Goal: Information Seeking & Learning: Learn about a topic

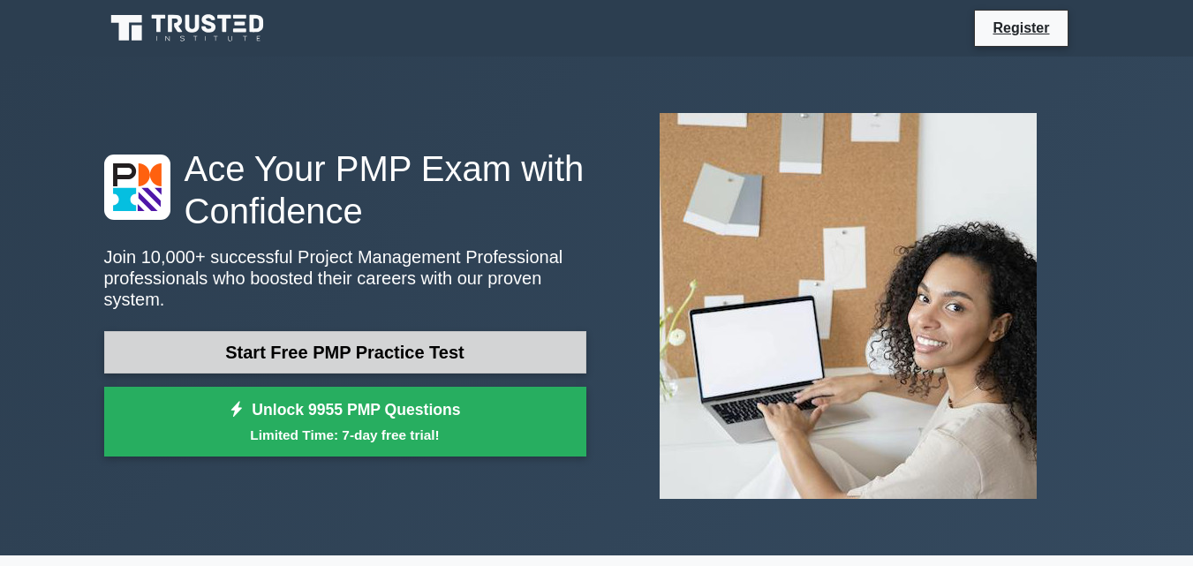
click at [249, 341] on link "Start Free PMP Practice Test" at bounding box center [345, 352] width 482 height 42
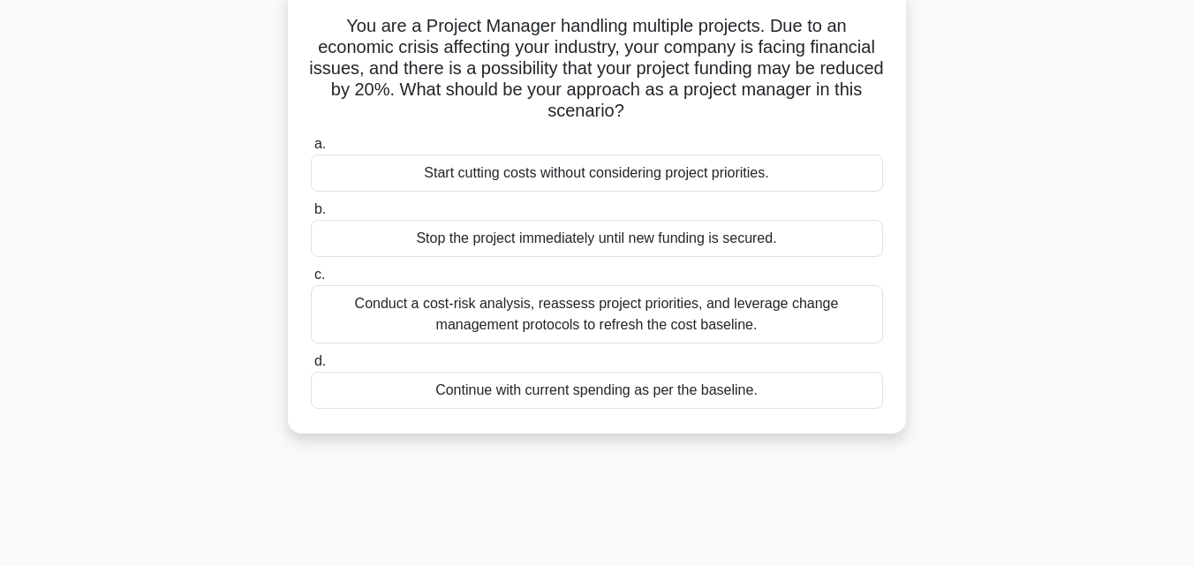
scroll to position [114, 0]
click at [446, 296] on div "Conduct a cost-risk analysis, reassess project priorities, and leverage change …" at bounding box center [597, 312] width 572 height 58
click at [311, 279] on input "c. Conduct a cost-risk analysis, reassess project priorities, and leverage chan…" at bounding box center [311, 273] width 0 height 11
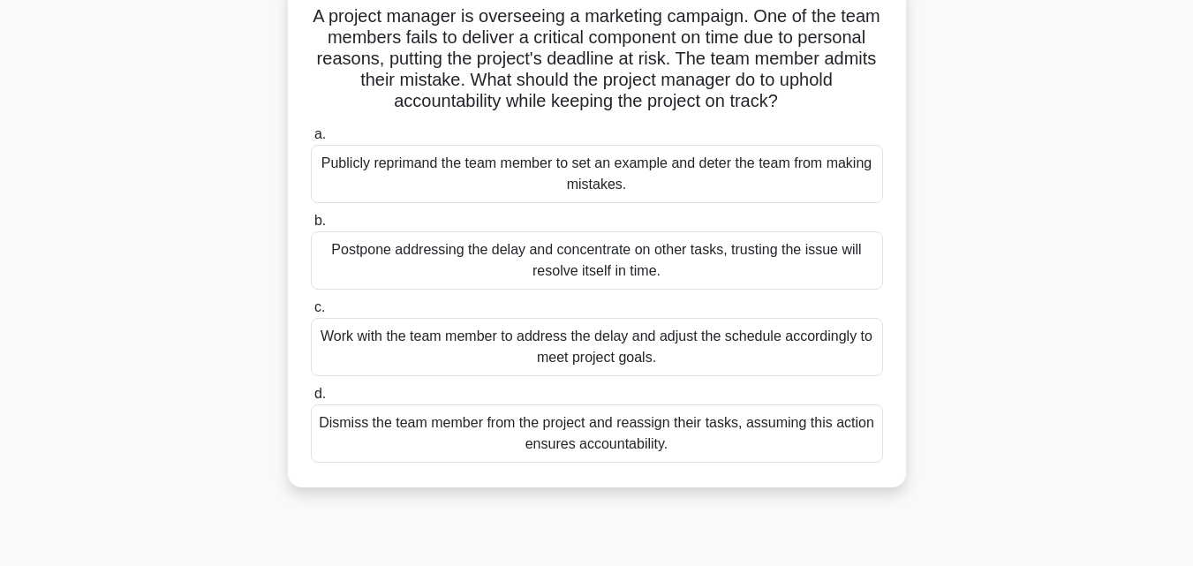
scroll to position [123, 0]
click at [535, 426] on div "Dismiss the team member from the project and reassign their tasks, assuming thi…" at bounding box center [597, 433] width 572 height 58
click at [311, 399] on input "d. Dismiss the team member from the project and reassign their tasks, assuming …" at bounding box center [311, 393] width 0 height 11
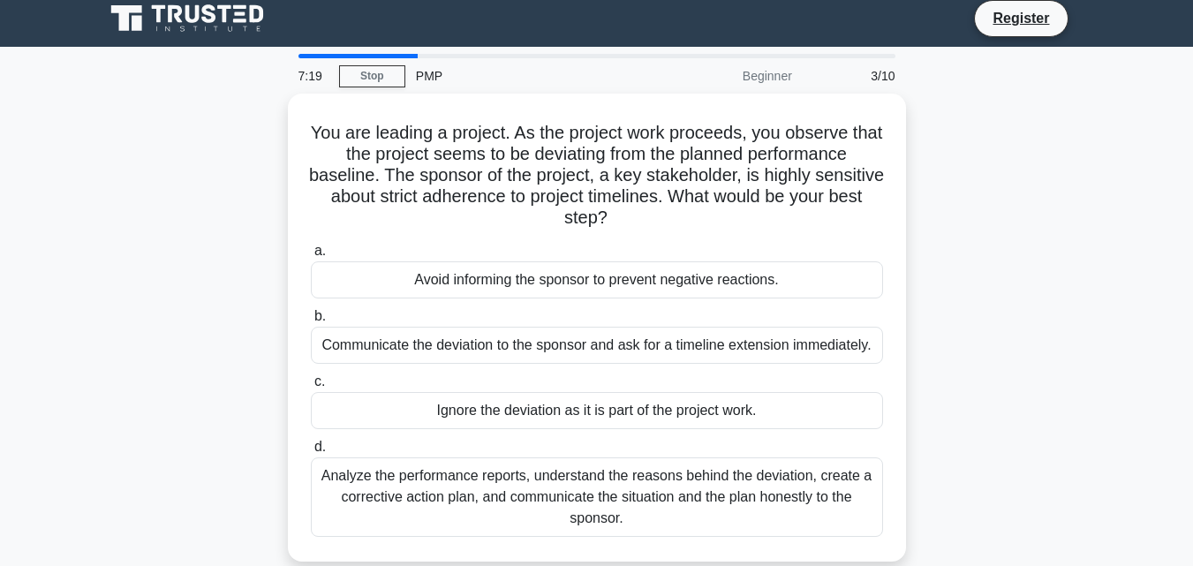
scroll to position [0, 0]
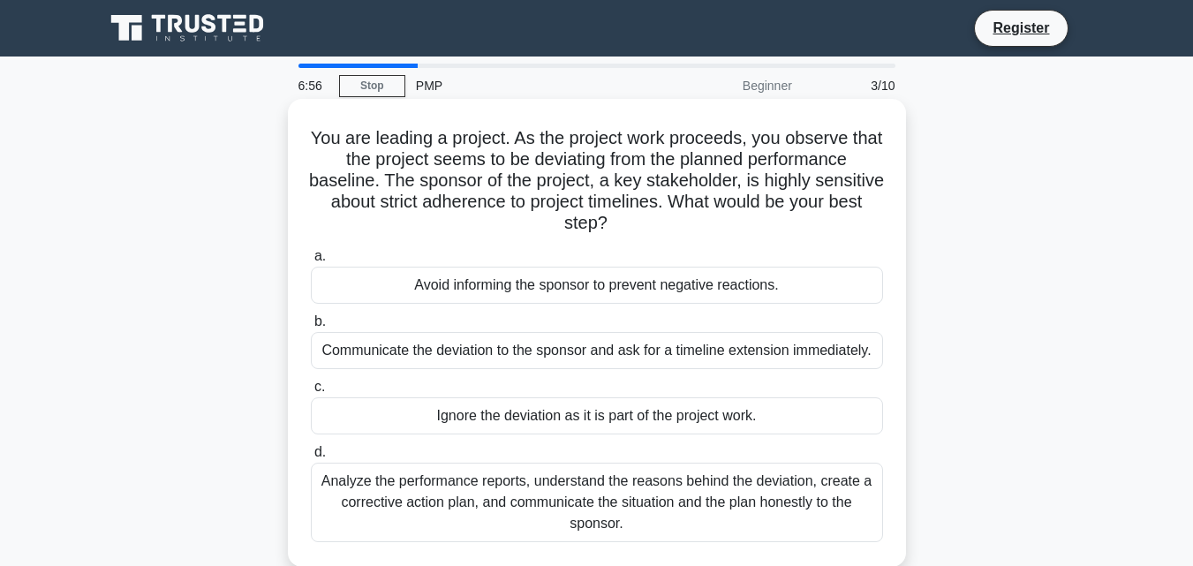
click at [555, 283] on div "Avoid informing the sponsor to prevent negative reactions." at bounding box center [597, 285] width 572 height 37
click at [311, 262] on input "a. Avoid informing the sponsor to prevent negative reactions." at bounding box center [311, 256] width 0 height 11
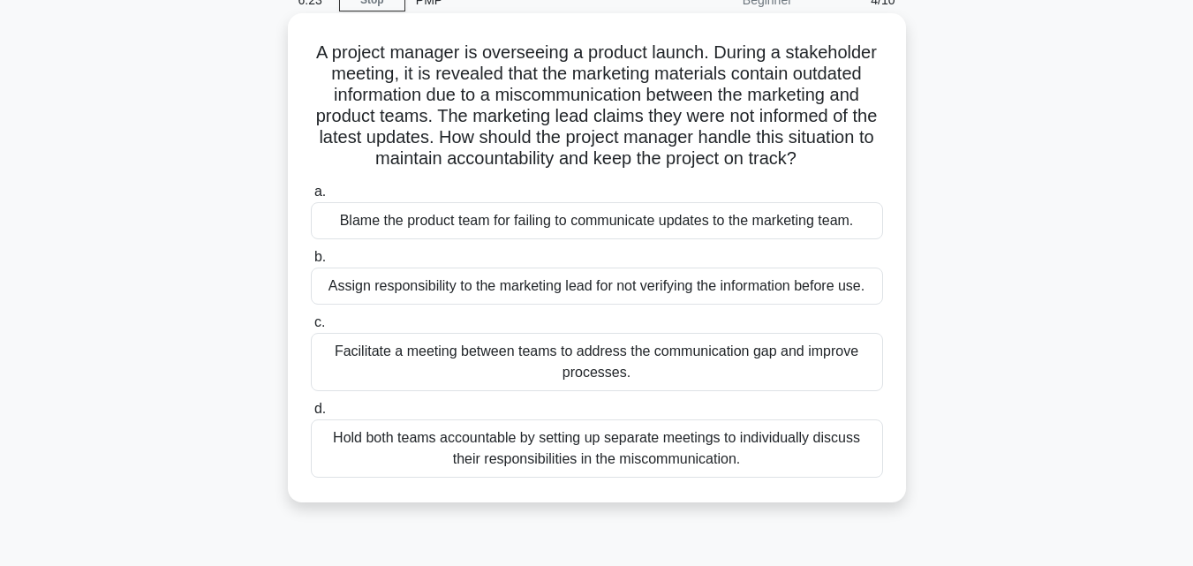
scroll to position [85, 0]
click at [415, 356] on div "Facilitate a meeting between teams to address the communication gap and improve…" at bounding box center [597, 363] width 572 height 58
click at [311, 329] on input "c. Facilitate a meeting between teams to address the communication gap and impr…" at bounding box center [311, 323] width 0 height 11
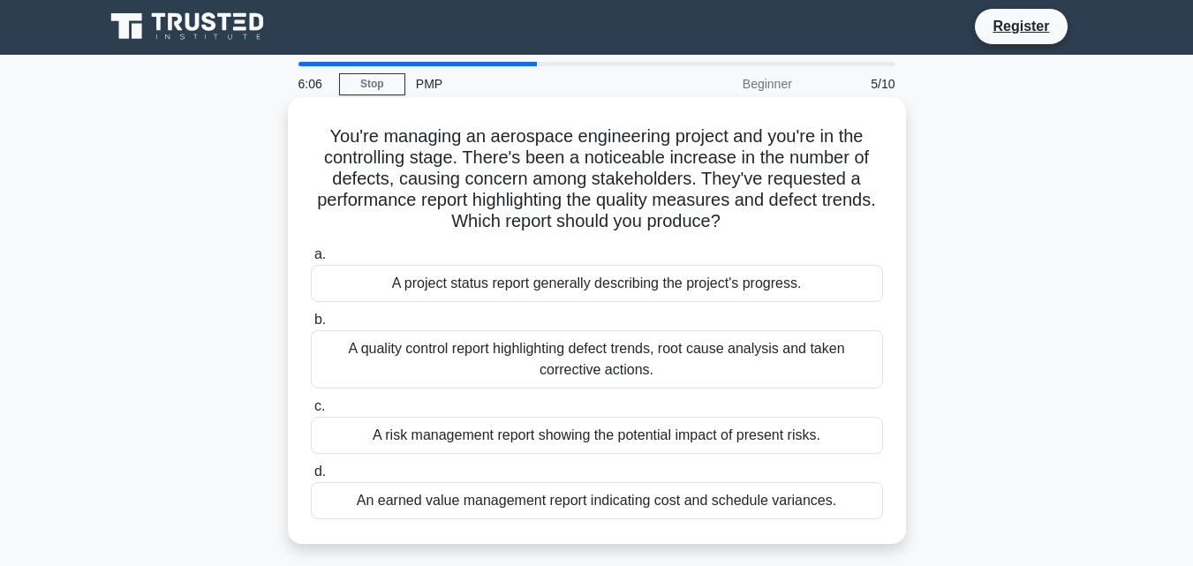
scroll to position [0, 0]
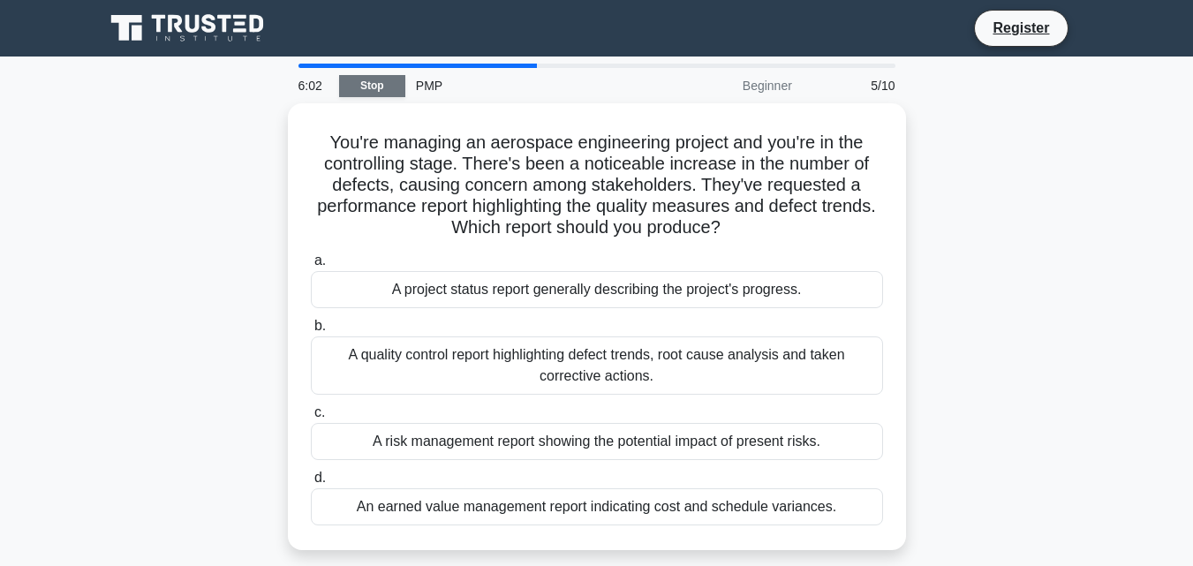
click at [374, 76] on link "Stop" at bounding box center [372, 86] width 66 height 22
